Goal: Transaction & Acquisition: Complete application form

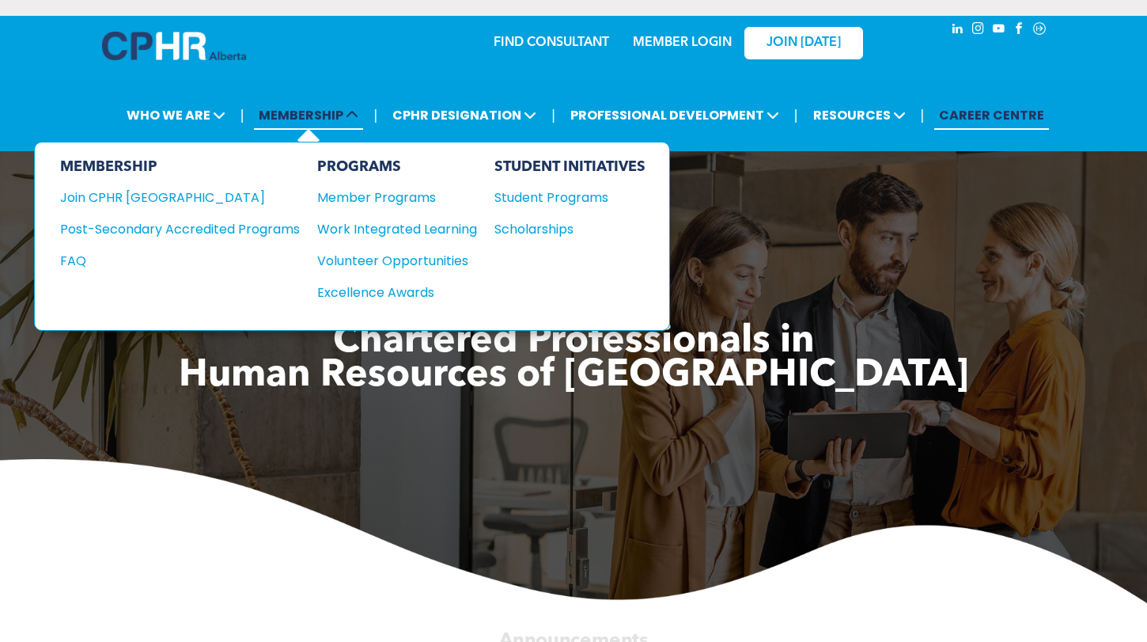
click at [350, 126] on span "MEMBERSHIP" at bounding box center [308, 114] width 109 height 29
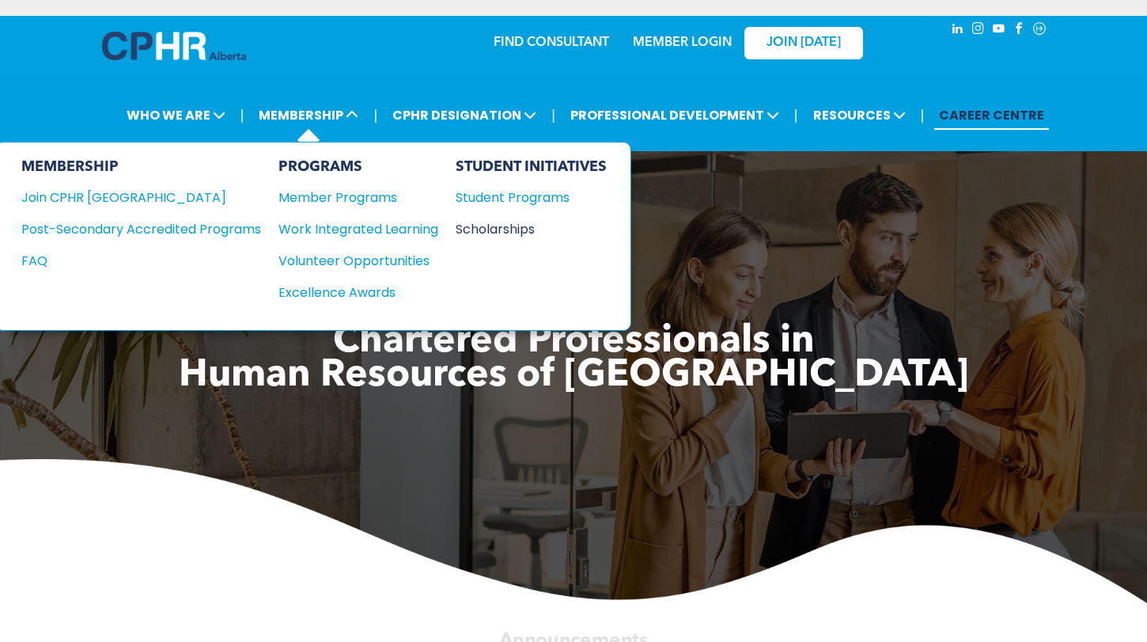
click at [475, 226] on div "Scholarships" at bounding box center [524, 229] width 136 height 20
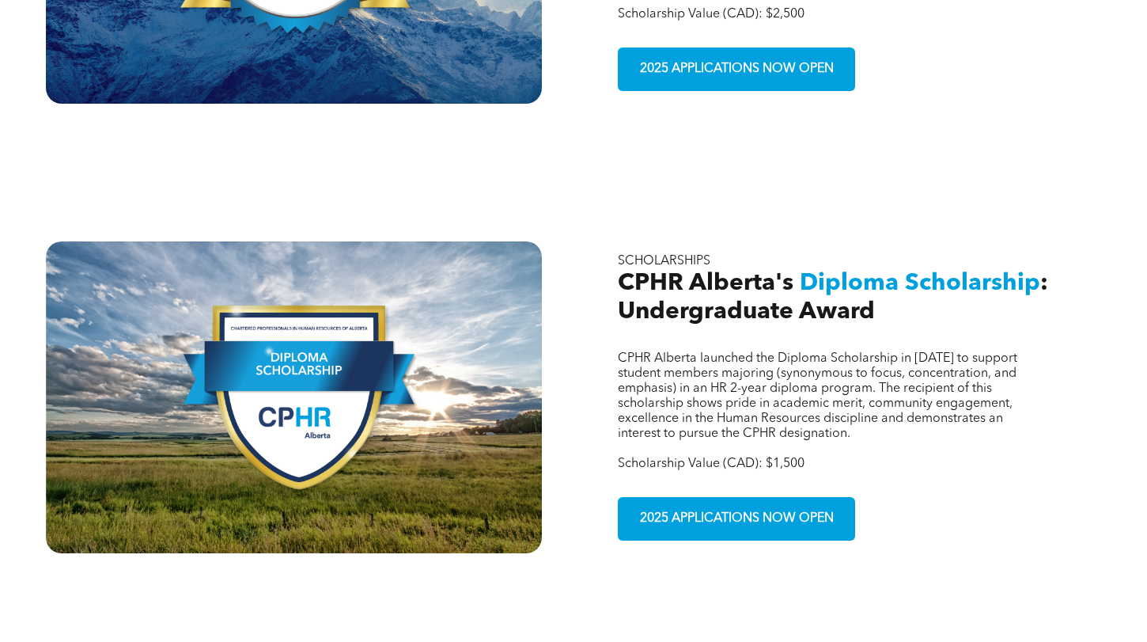
scroll to position [892, 0]
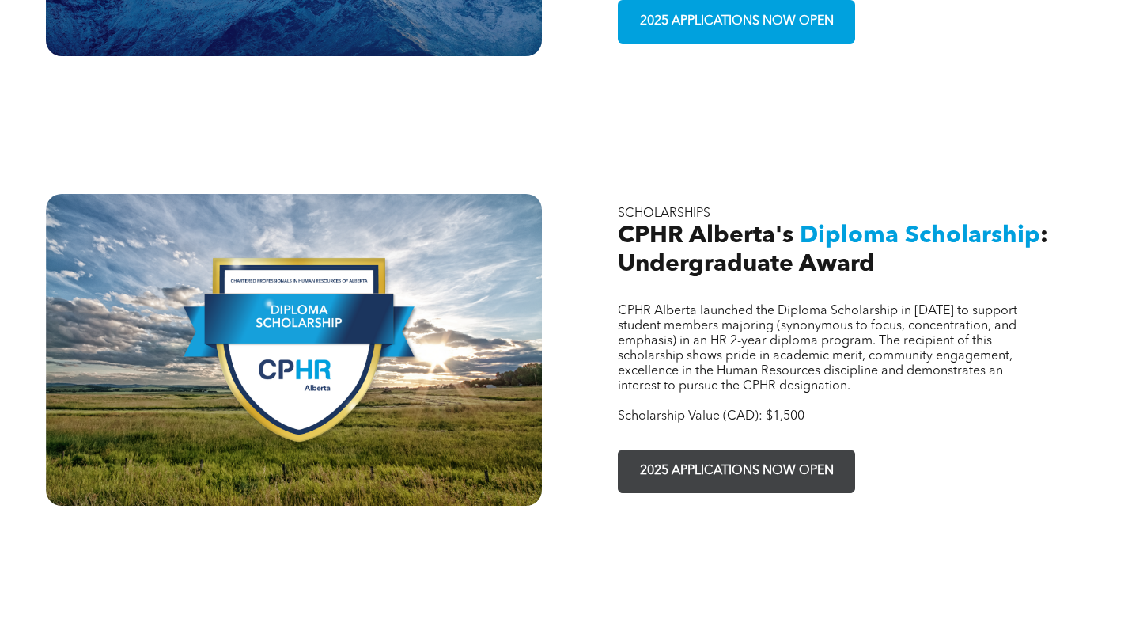
click at [688, 456] on span "2025 APPLICATIONS NOW OPEN" at bounding box center [737, 471] width 205 height 31
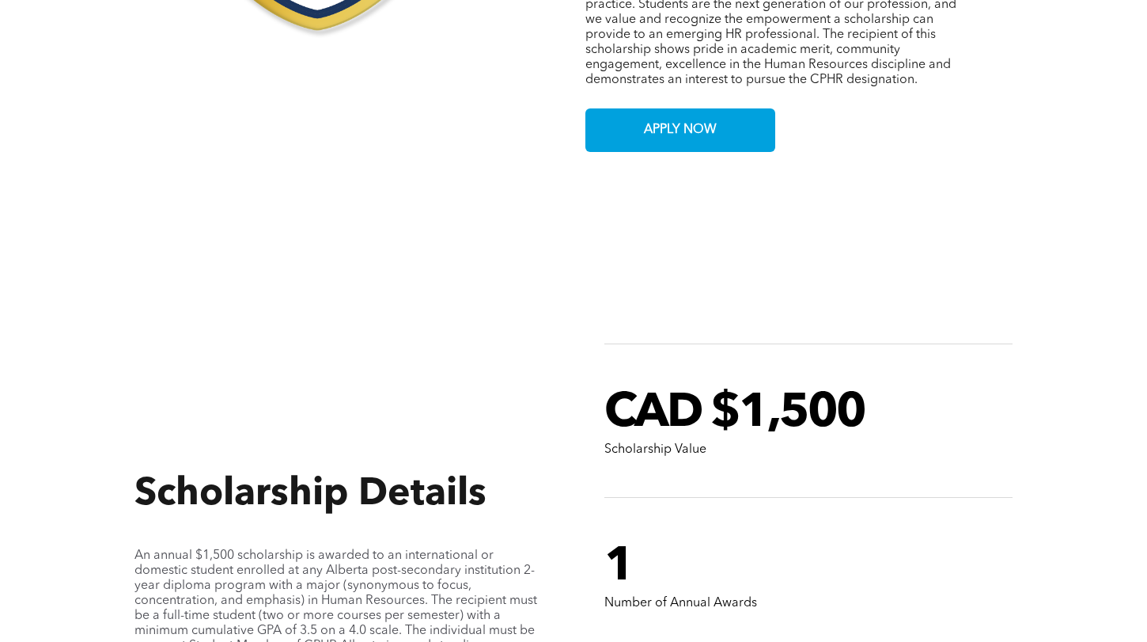
scroll to position [1063, 0]
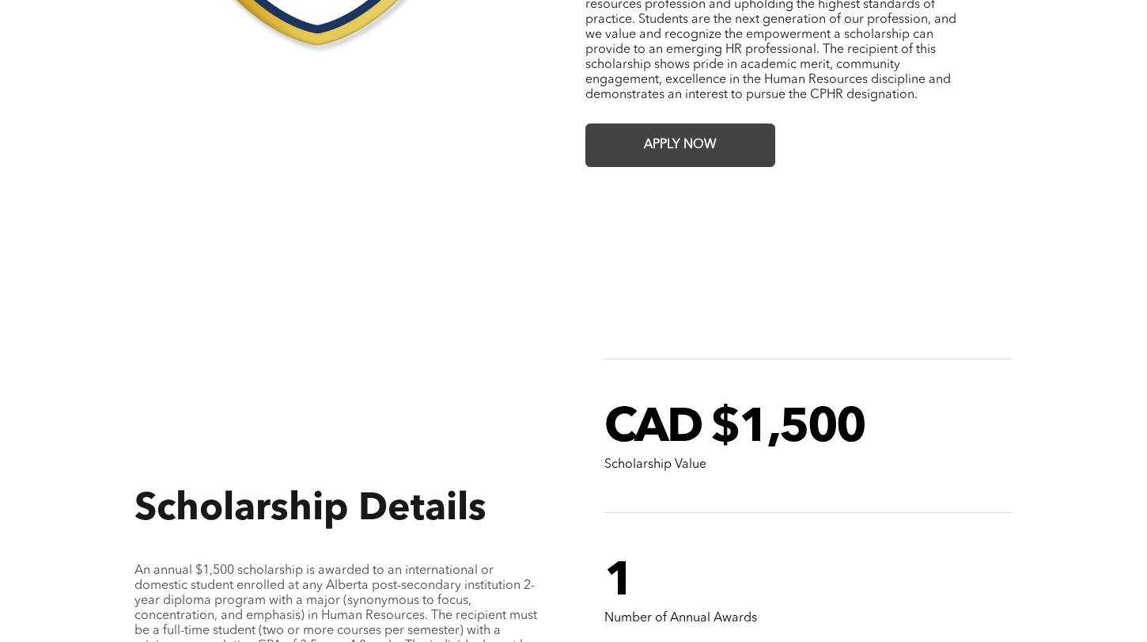
click at [669, 142] on span "APPLY NOW" at bounding box center [680, 145] width 84 height 31
